Goal: Task Accomplishment & Management: Manage account settings

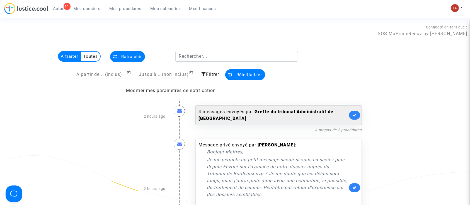
click at [357, 112] on link at bounding box center [354, 115] width 11 height 9
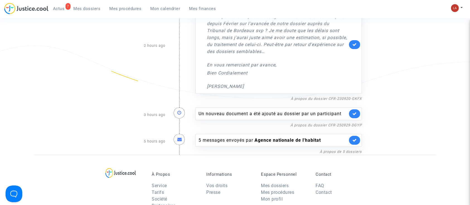
scroll to position [112, 0]
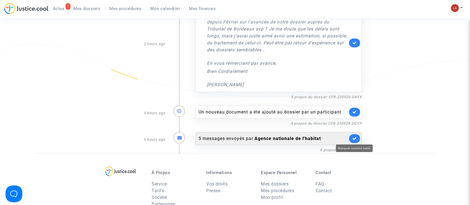
click at [355, 137] on icon at bounding box center [354, 138] width 4 height 4
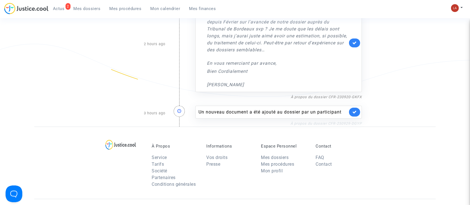
click at [346, 123] on link "À propos du dossier CFR-250929-DGYP" at bounding box center [326, 123] width 71 height 4
click at [352, 110] on link at bounding box center [354, 112] width 11 height 9
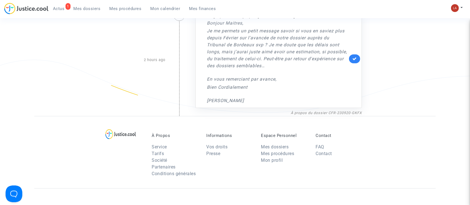
scroll to position [74, 0]
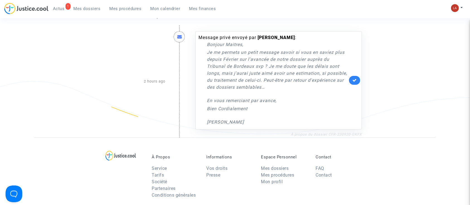
click at [355, 135] on link "À propos du dossier CFR-230920-GKFX" at bounding box center [326, 134] width 71 height 4
click at [355, 84] on link at bounding box center [354, 80] width 11 height 9
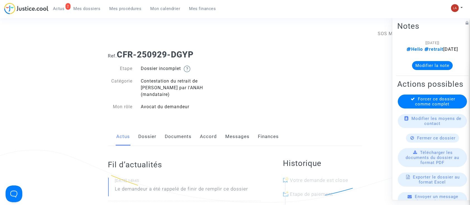
click at [184, 128] on link "Documents" at bounding box center [178, 136] width 27 height 18
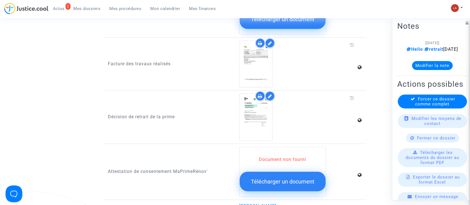
scroll to position [483, 0]
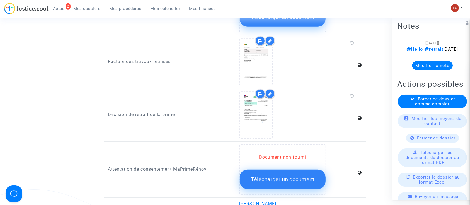
click at [430, 107] on span "Forcer ce dossier comme complet" at bounding box center [436, 101] width 40 height 10
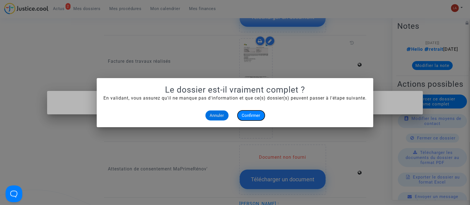
click at [252, 114] on span "Confirmer" at bounding box center [251, 115] width 18 height 5
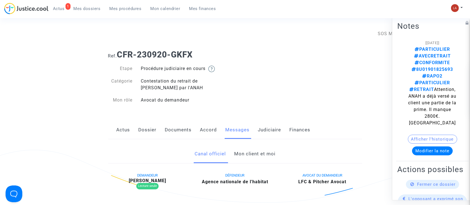
click at [261, 152] on link "Mon client et moi" at bounding box center [254, 154] width 41 height 18
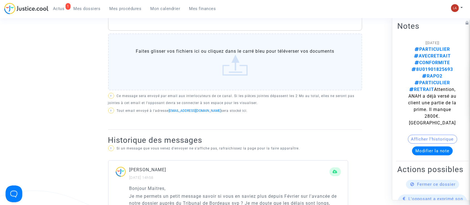
scroll to position [149, 0]
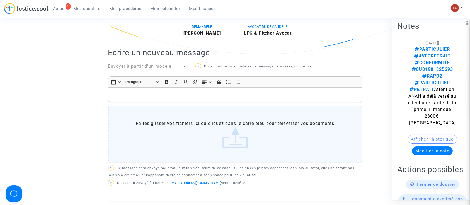
click at [250, 89] on div "Rich Text Editor, main" at bounding box center [235, 95] width 254 height 16
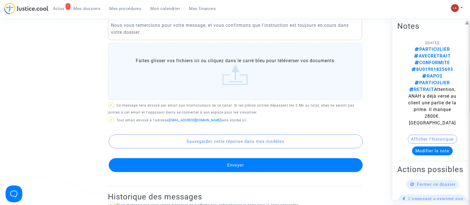
scroll to position [186, 0]
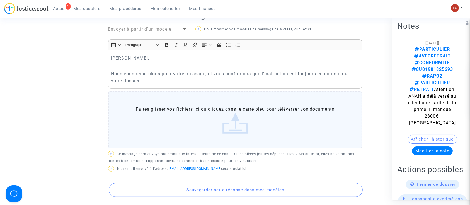
click at [184, 79] on p "Nous vous remercions pour votre message, et vous confirmons que l'instruction e…" at bounding box center [235, 77] width 248 height 14
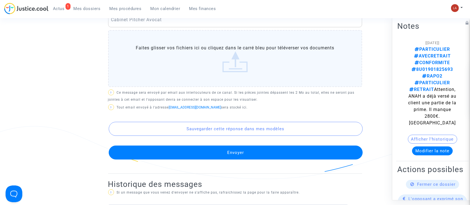
scroll to position [372, 0]
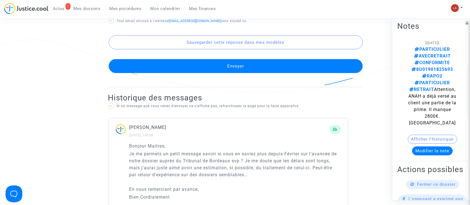
click at [249, 69] on button "Envoyer" at bounding box center [236, 66] width 254 height 14
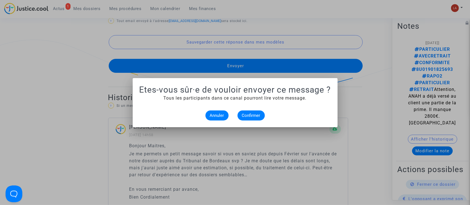
scroll to position [0, 0]
click at [245, 115] on span "Confirmer" at bounding box center [251, 115] width 18 height 5
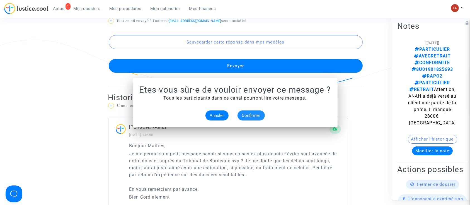
scroll to position [372, 0]
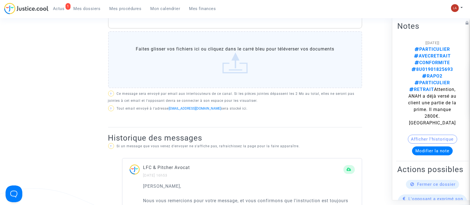
click at [80, 9] on span "Mes dossiers" at bounding box center [87, 8] width 27 height 5
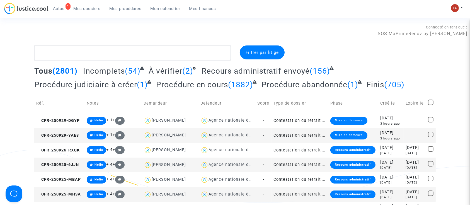
click at [119, 68] on span "Incomplets" at bounding box center [104, 70] width 42 height 9
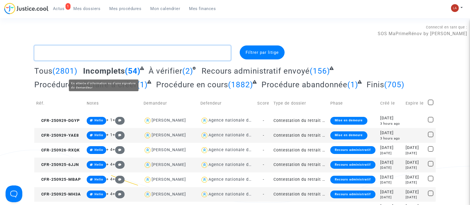
click at [114, 52] on textarea at bounding box center [132, 52] width 197 height 15
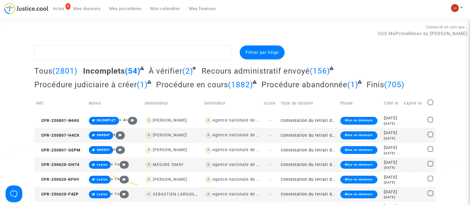
click at [60, 7] on span "Actus" at bounding box center [59, 8] width 12 height 5
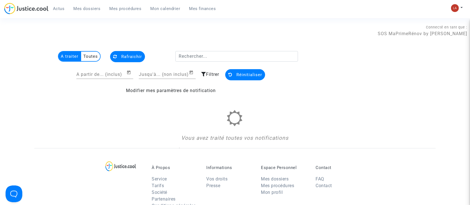
click at [93, 8] on span "Mes dossiers" at bounding box center [87, 8] width 27 height 5
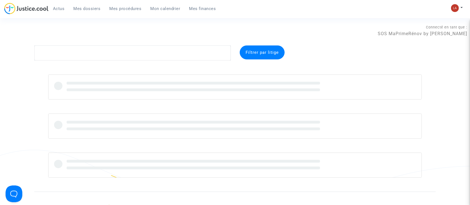
click at [71, 64] on complex-dispute-list "Filtrer par litige" at bounding box center [235, 111] width 402 height 132
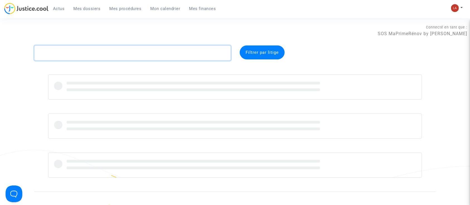
click at [87, 57] on textarea at bounding box center [132, 52] width 197 height 15
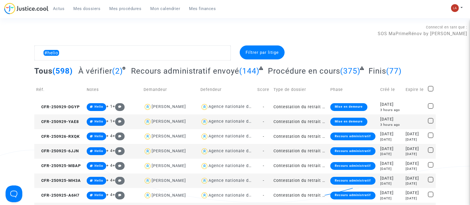
click at [110, 75] on h2 "À vérifier (2)" at bounding box center [101, 71] width 47 height 10
click at [109, 68] on span "À vérifier" at bounding box center [95, 70] width 34 height 9
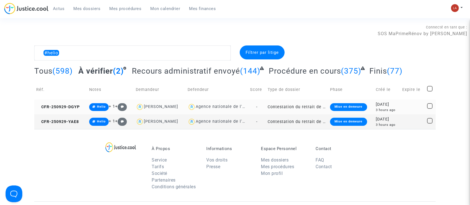
click at [70, 103] on td "CFR-250929-DGYP" at bounding box center [60, 107] width 53 height 15
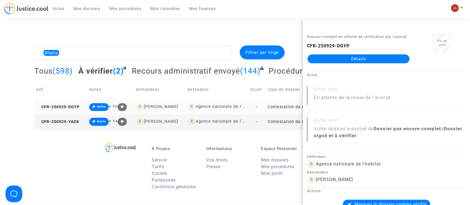
drag, startPoint x: 57, startPoint y: 119, endPoint x: 184, endPoint y: 110, distance: 126.6
click at [57, 119] on span "CFR-250929-YAE8" at bounding box center [57, 121] width 43 height 5
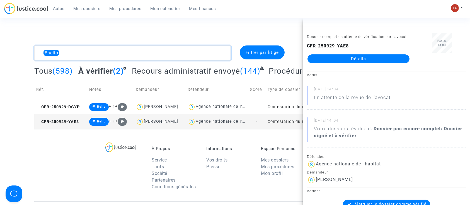
click at [151, 55] on textarea at bounding box center [132, 52] width 197 height 15
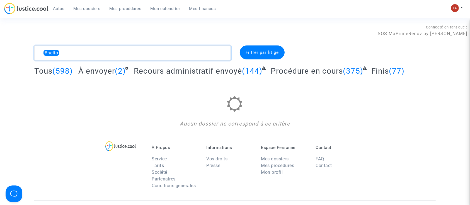
type textarea "#helio"
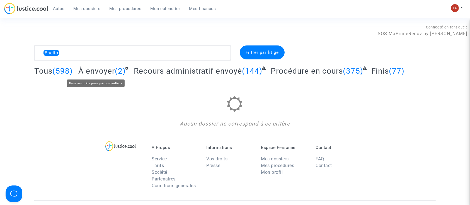
click at [107, 72] on span "À envoyer" at bounding box center [96, 70] width 37 height 9
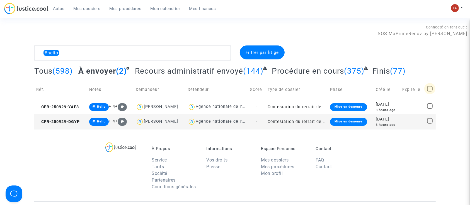
click at [431, 88] on span at bounding box center [430, 89] width 6 height 6
click at [430, 91] on input "checkbox" at bounding box center [430, 91] width 0 height 0
checkbox input "true"
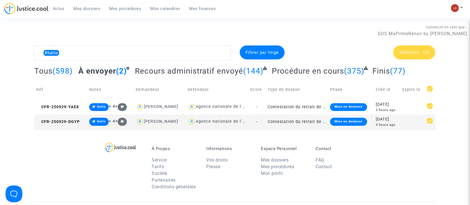
click at [406, 53] on span "Sélection" at bounding box center [409, 52] width 20 height 5
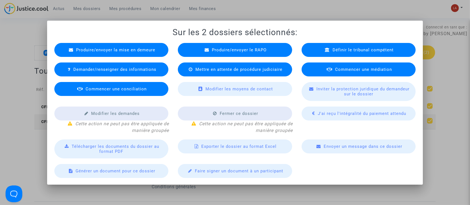
click at [255, 54] on div "Produire/envoyer le RAPO" at bounding box center [235, 50] width 114 height 14
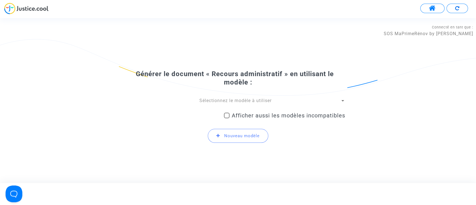
click at [245, 98] on span "Sélectionnez le modèle à utiliser" at bounding box center [235, 100] width 72 height 5
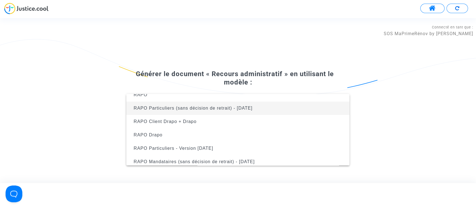
scroll to position [36, 0]
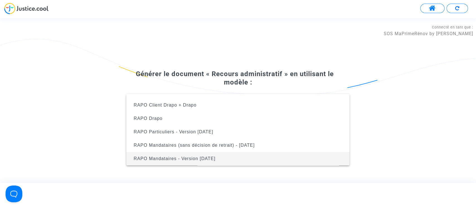
click at [226, 161] on span "RAPO Mandataires - Version Oct2024" at bounding box center [238, 158] width 214 height 13
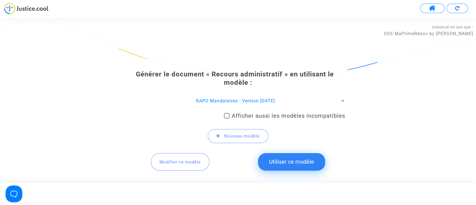
click at [290, 157] on button "Utiliser ce modèle" at bounding box center [291, 161] width 67 height 17
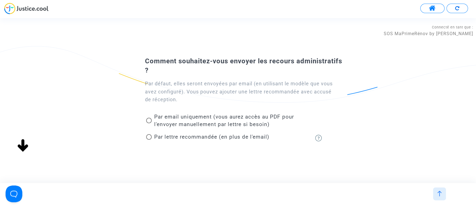
click at [238, 132] on div "Par lettre recommandée (en plus de l'email)" at bounding box center [225, 138] width 168 height 13
click at [238, 139] on span "Par lettre recommandée (en plus de l'email)" at bounding box center [211, 137] width 115 height 6
click at [149, 140] on input "Par lettre recommandée (en plus de l'email)" at bounding box center [149, 140] width 0 height 0
radio input "true"
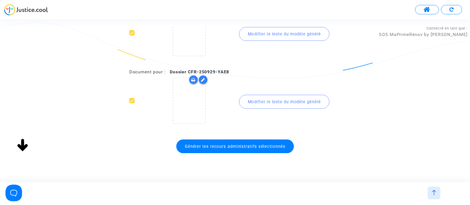
scroll to position [58, 0]
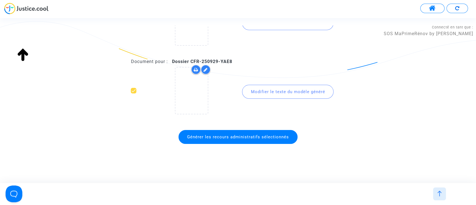
click at [258, 141] on span "Générer les recours administratifs sélectionnés" at bounding box center [237, 137] width 119 height 14
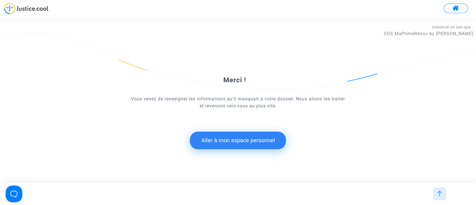
click at [248, 148] on button "Aller à mon espace personnel" at bounding box center [238, 140] width 96 height 17
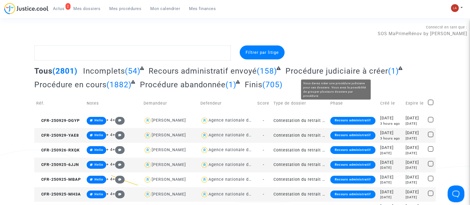
click at [359, 71] on span "Procédure judiciaire à créer" at bounding box center [337, 70] width 103 height 9
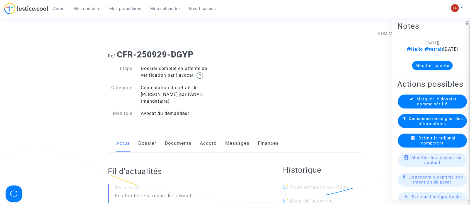
click at [171, 134] on link "Documents" at bounding box center [178, 143] width 27 height 18
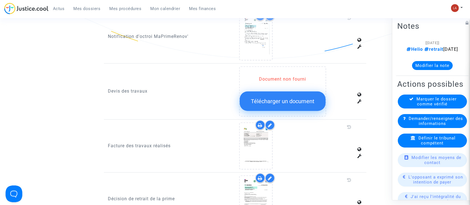
scroll to position [446, 0]
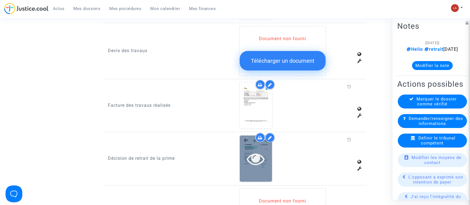
click at [245, 165] on div at bounding box center [256, 159] width 32 height 46
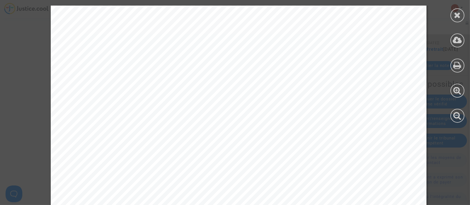
scroll to position [149, 0]
click at [454, 17] on div at bounding box center [458, 15] width 14 height 14
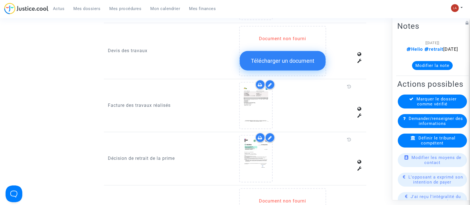
click at [428, 70] on button "Modifier la note" at bounding box center [432, 65] width 41 height 9
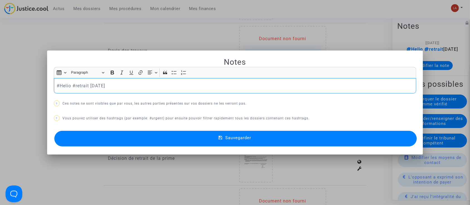
click at [127, 83] on p "#Helio #retrait 2025-08-07" at bounding box center [235, 85] width 357 height 7
click at [156, 134] on button "Sauvegarder" at bounding box center [235, 139] width 363 height 16
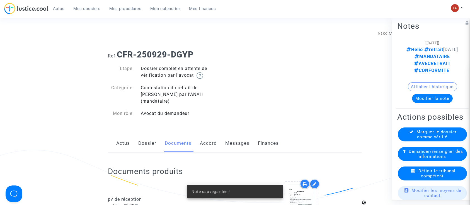
scroll to position [446, 0]
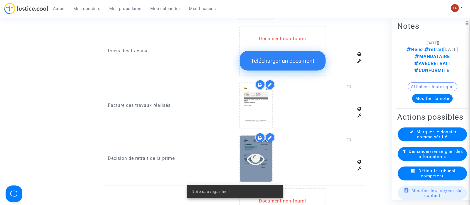
click at [257, 150] on icon at bounding box center [256, 159] width 18 height 18
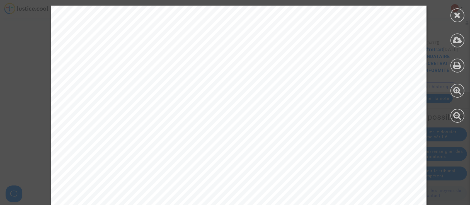
scroll to position [74, 0]
click at [454, 11] on icon at bounding box center [457, 15] width 7 height 8
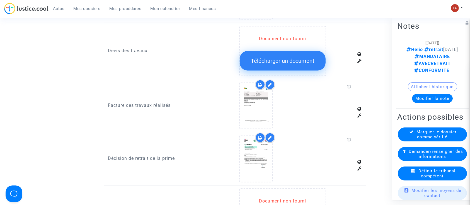
click at [428, 178] on span "Définir le tribunal compétent" at bounding box center [437, 173] width 37 height 10
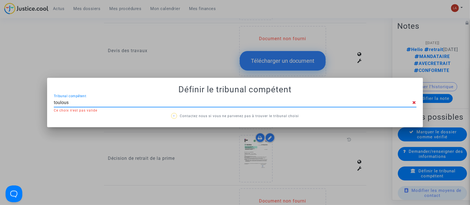
type input "toulouse"
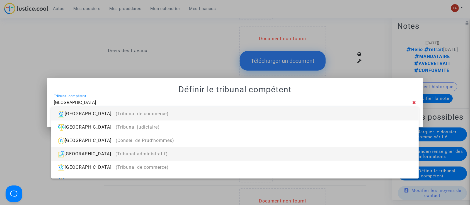
click at [137, 153] on span "(Tribunal administratif)" at bounding box center [141, 153] width 52 height 5
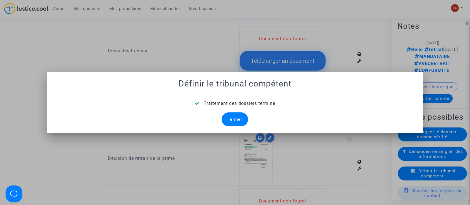
click at [236, 121] on div "Fermer" at bounding box center [235, 119] width 26 height 14
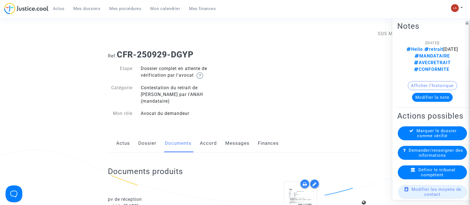
drag, startPoint x: 139, startPoint y: 135, endPoint x: 143, endPoint y: 135, distance: 3.9
click at [139, 135] on link "Dossier" at bounding box center [148, 143] width 18 height 18
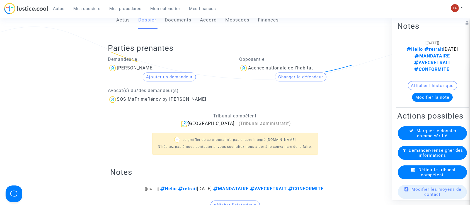
scroll to position [149, 0]
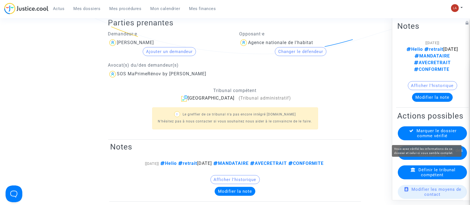
click at [441, 134] on span "Marquer le dossier comme vérifié" at bounding box center [437, 133] width 40 height 10
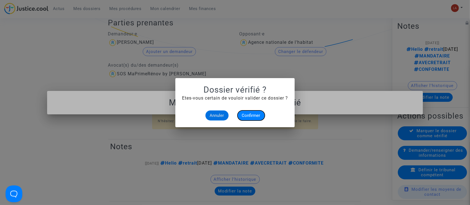
click at [245, 115] on span "Confirmer" at bounding box center [251, 115] width 18 height 5
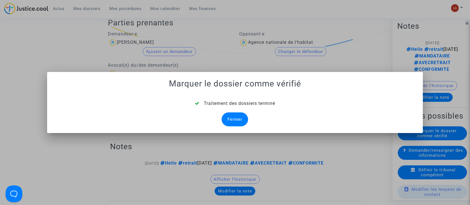
click at [241, 119] on div "Fermer" at bounding box center [235, 119] width 26 height 14
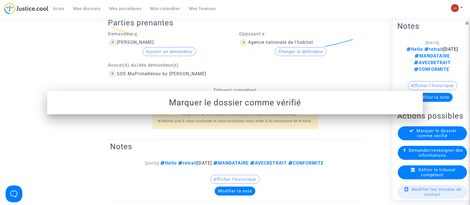
scroll to position [149, 0]
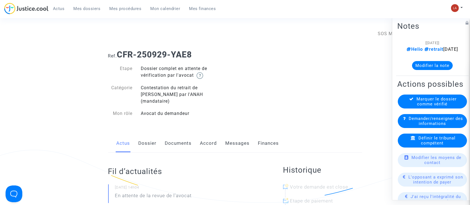
click at [152, 135] on link "Dossier" at bounding box center [148, 143] width 18 height 18
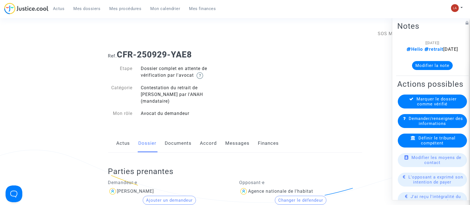
click at [173, 134] on link "Documents" at bounding box center [178, 143] width 27 height 18
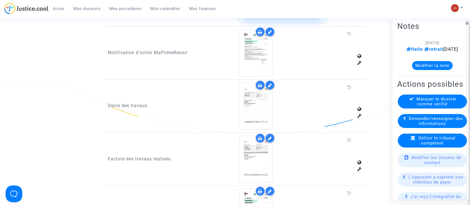
scroll to position [372, 0]
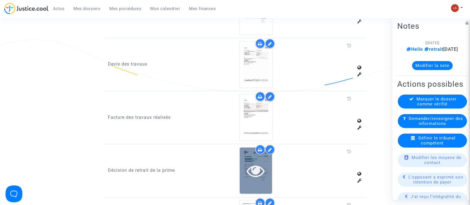
click at [253, 162] on icon at bounding box center [256, 171] width 18 height 18
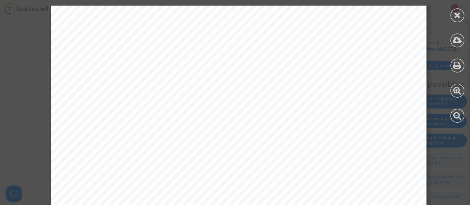
scroll to position [186, 0]
drag, startPoint x: 455, startPoint y: 10, endPoint x: 446, endPoint y: 64, distance: 55.3
click at [455, 10] on div at bounding box center [458, 15] width 14 height 14
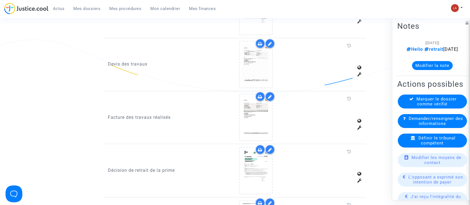
click at [436, 70] on button "Modifier la note" at bounding box center [432, 65] width 41 height 9
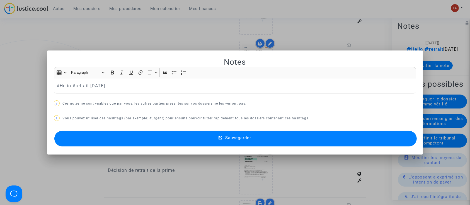
scroll to position [0, 0]
click at [118, 83] on p "#Helio #retrait 2025-09-26" at bounding box center [235, 85] width 357 height 7
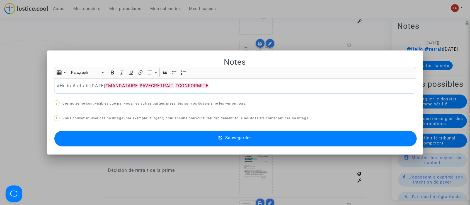
drag, startPoint x: 140, startPoint y: 140, endPoint x: 235, endPoint y: 136, distance: 95.2
click at [140, 140] on button "Sauvegarder" at bounding box center [235, 139] width 363 height 16
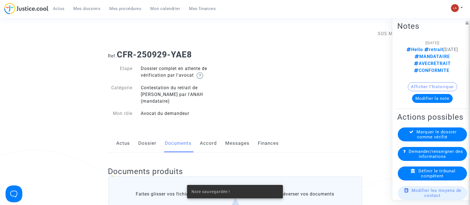
scroll to position [372, 0]
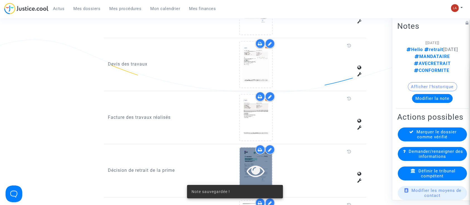
click at [260, 162] on icon at bounding box center [256, 171] width 18 height 18
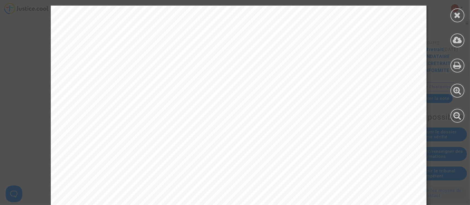
scroll to position [74, 0]
click at [457, 16] on icon at bounding box center [457, 15] width 7 height 8
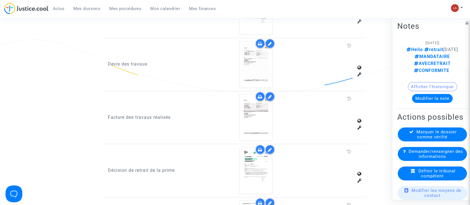
scroll to position [37, 0]
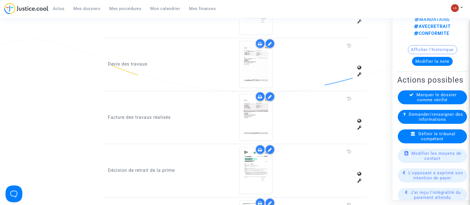
click at [431, 141] on span "Définir le tribunal compétent" at bounding box center [437, 136] width 37 height 10
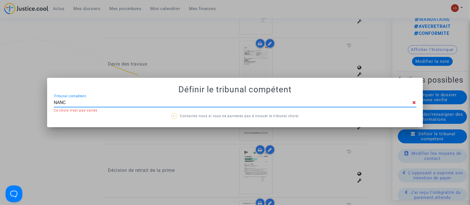
type input "NANCY"
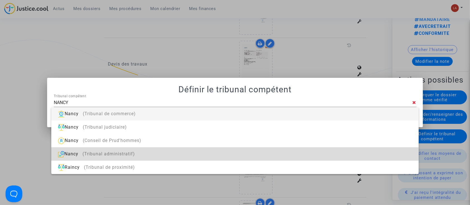
click at [253, 150] on div "Nancy (Tribunal administratif)" at bounding box center [235, 153] width 358 height 13
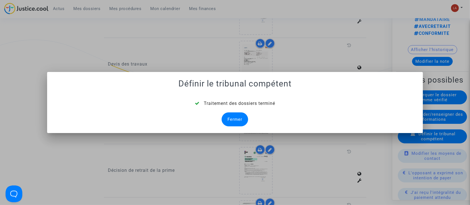
click at [232, 119] on div "Fermer" at bounding box center [235, 119] width 26 height 14
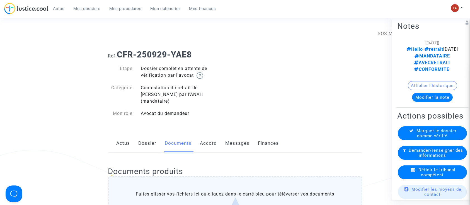
drag, startPoint x: 141, startPoint y: 134, endPoint x: 402, endPoint y: 130, distance: 261.3
click at [141, 134] on link "Dossier" at bounding box center [148, 143] width 18 height 18
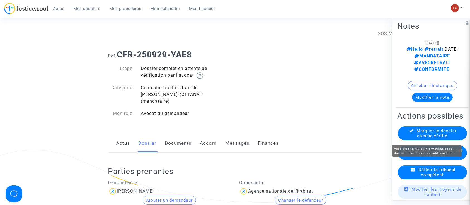
click at [444, 134] on span "Marquer le dossier comme vérifié" at bounding box center [437, 133] width 40 height 10
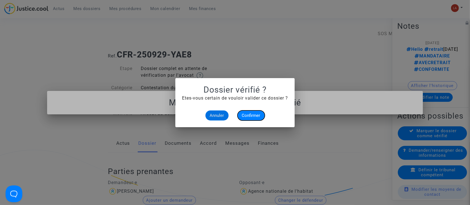
click at [258, 111] on button "Confirmer" at bounding box center [251, 115] width 27 height 10
